Goal: Task Accomplishment & Management: Manage account settings

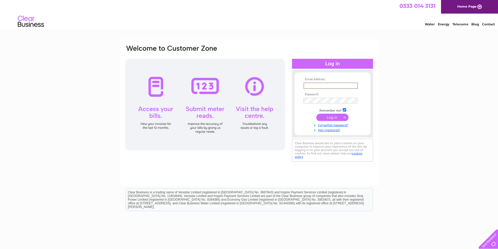
click at [323, 87] on input "text" at bounding box center [331, 86] width 54 height 6
type input "lenakmarketing@gmail.com"
click at [317, 119] on input "submit" at bounding box center [332, 117] width 32 height 7
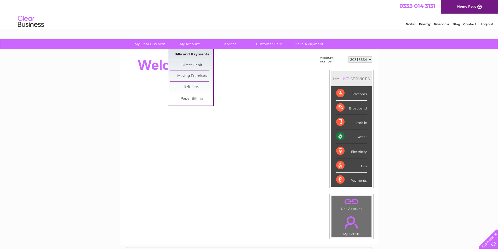
click at [185, 54] on link "Bills and Payments" at bounding box center [191, 54] width 43 height 10
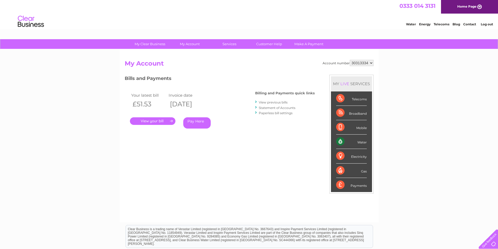
click at [154, 122] on link "." at bounding box center [152, 121] width 45 height 8
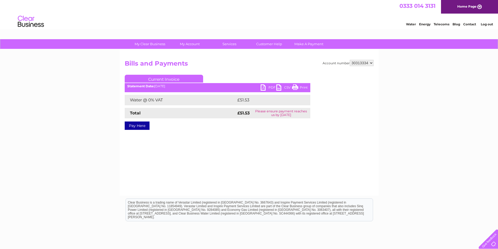
click at [266, 87] on link "PDF" at bounding box center [269, 88] width 16 height 8
